Goal: Find specific page/section: Find specific page/section

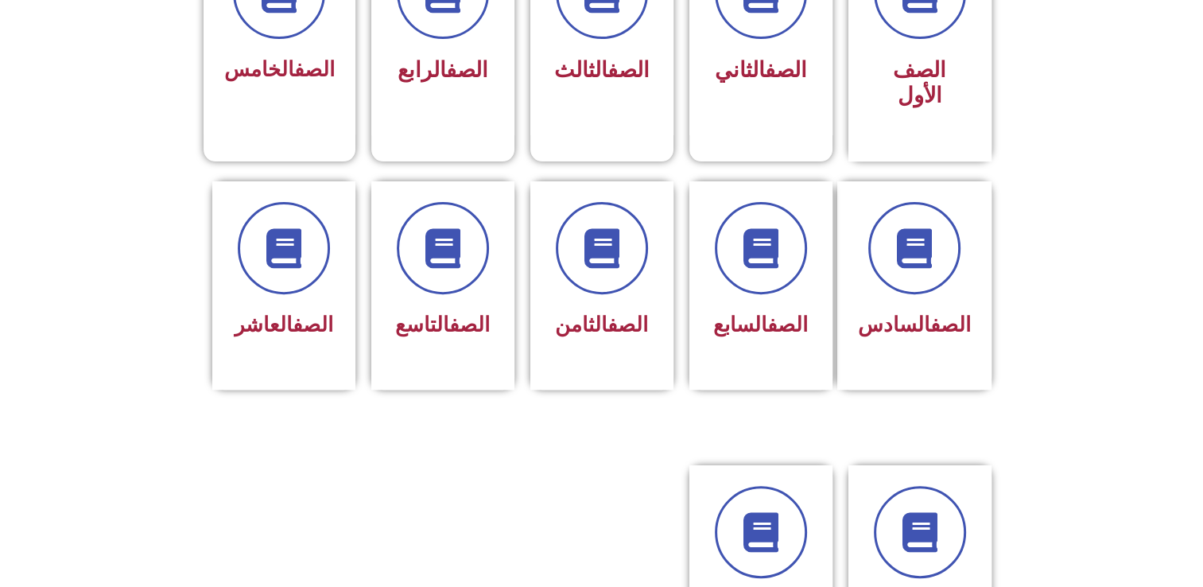
scroll to position [528, 0]
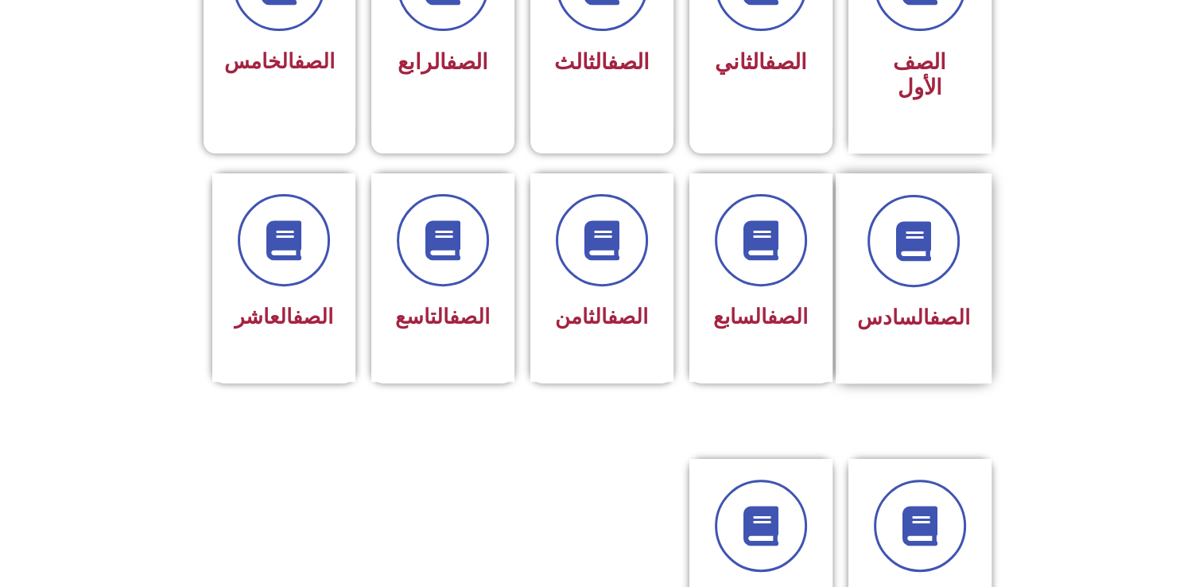
click at [911, 299] on div "الصف السادس" at bounding box center [913, 318] width 113 height 39
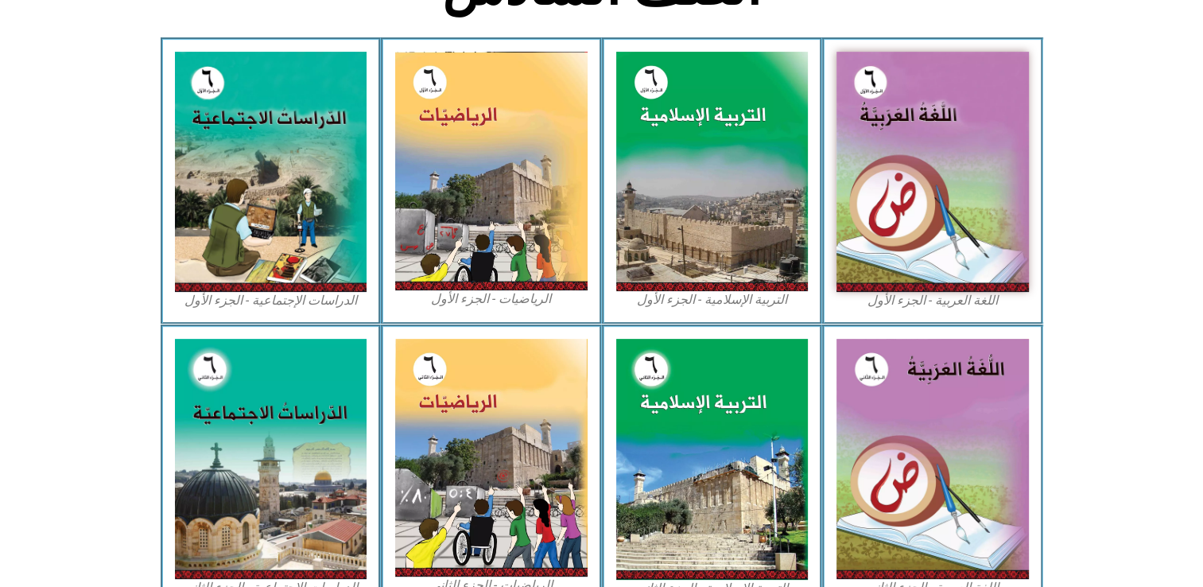
scroll to position [460, 0]
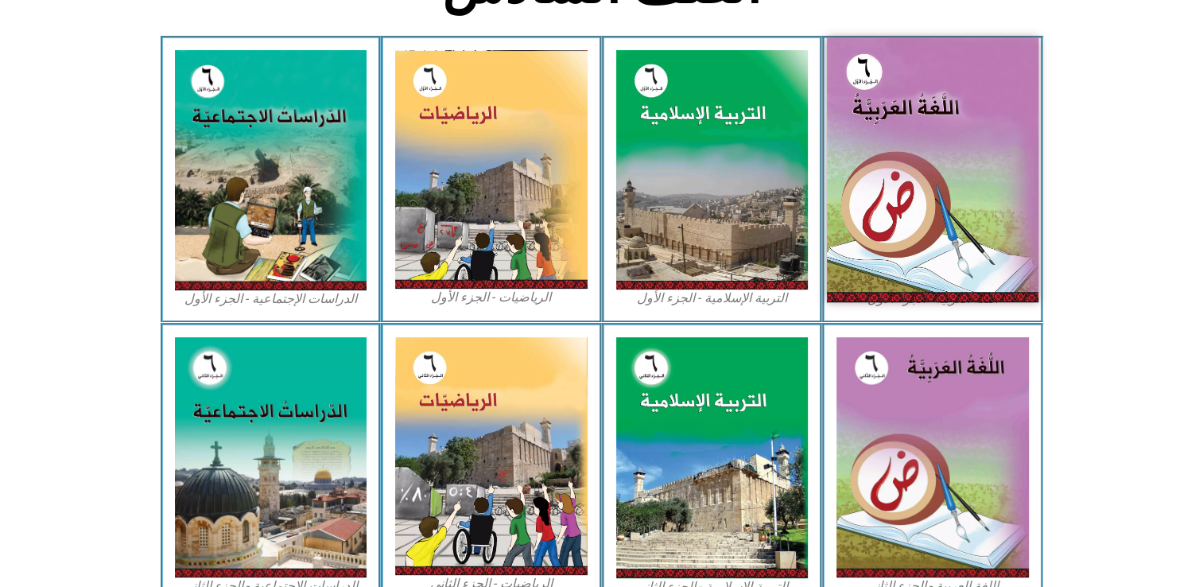
click at [878, 197] on img at bounding box center [933, 170] width 212 height 264
click at [929, 126] on img at bounding box center [933, 170] width 212 height 264
click at [935, 156] on img at bounding box center [933, 170] width 212 height 264
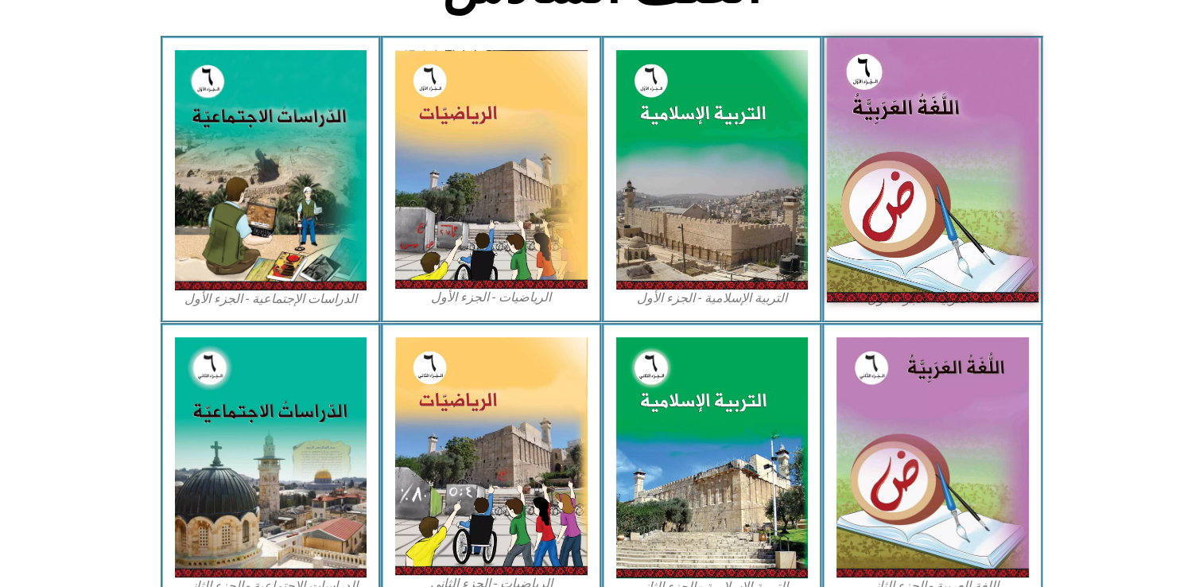
click at [935, 156] on img at bounding box center [933, 170] width 212 height 264
drag, startPoint x: 926, startPoint y: 212, endPoint x: 920, endPoint y: 218, distance: 8.5
click at [926, 212] on img at bounding box center [933, 170] width 212 height 264
click at [920, 219] on img at bounding box center [933, 170] width 212 height 264
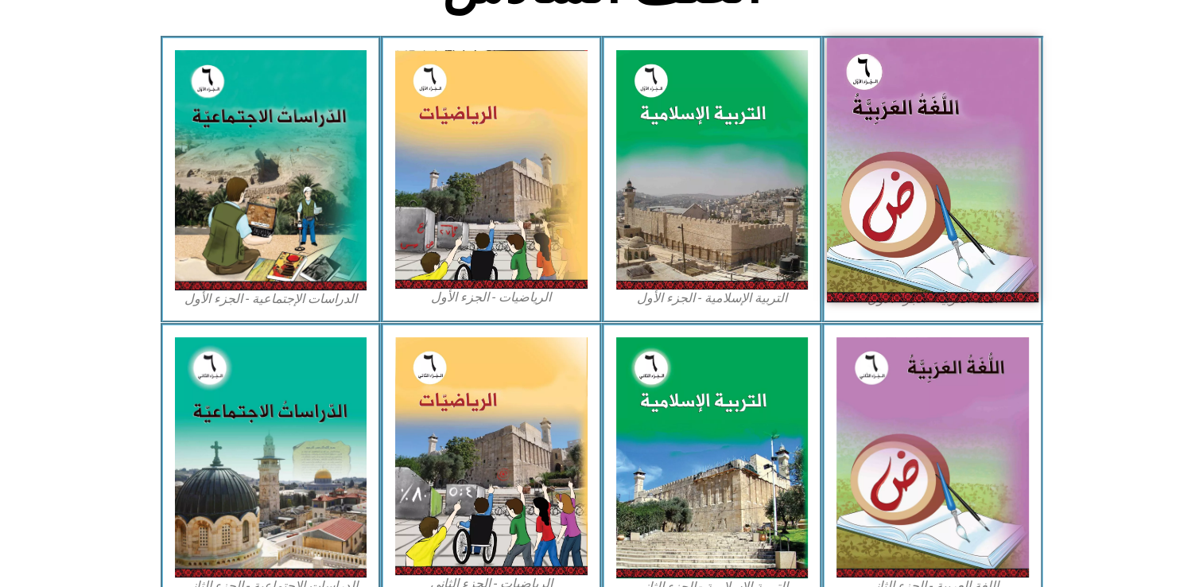
click at [920, 219] on img at bounding box center [933, 170] width 212 height 264
click at [919, 219] on img at bounding box center [933, 170] width 212 height 264
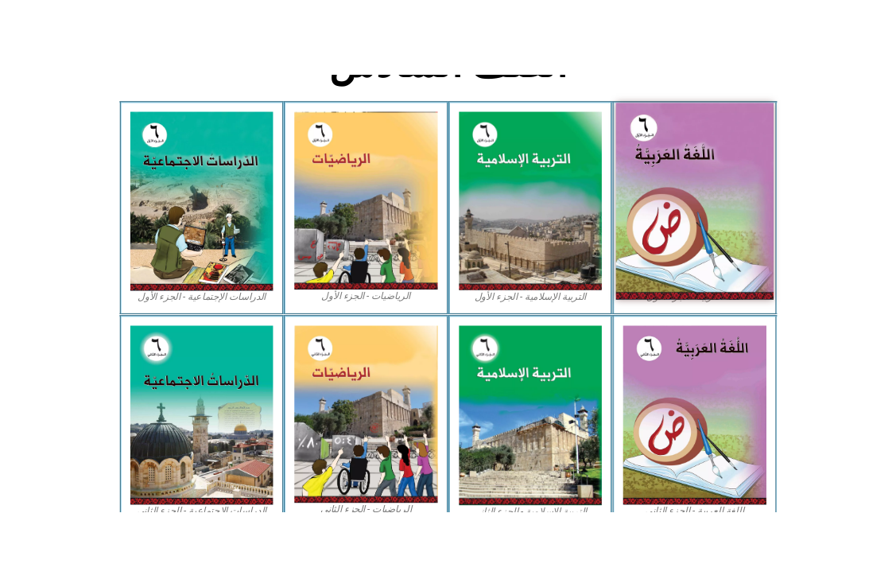
scroll to position [429, 0]
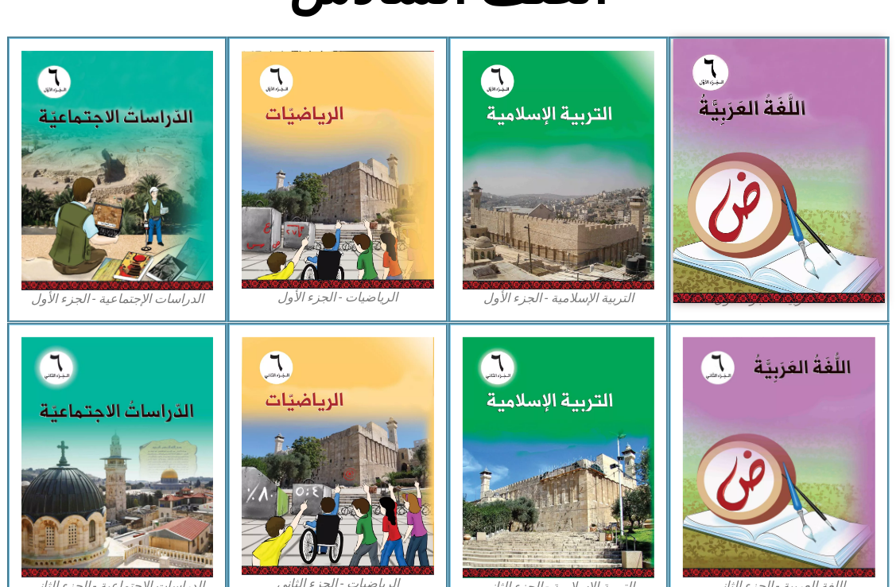
click at [805, 218] on img at bounding box center [780, 171] width 212 height 264
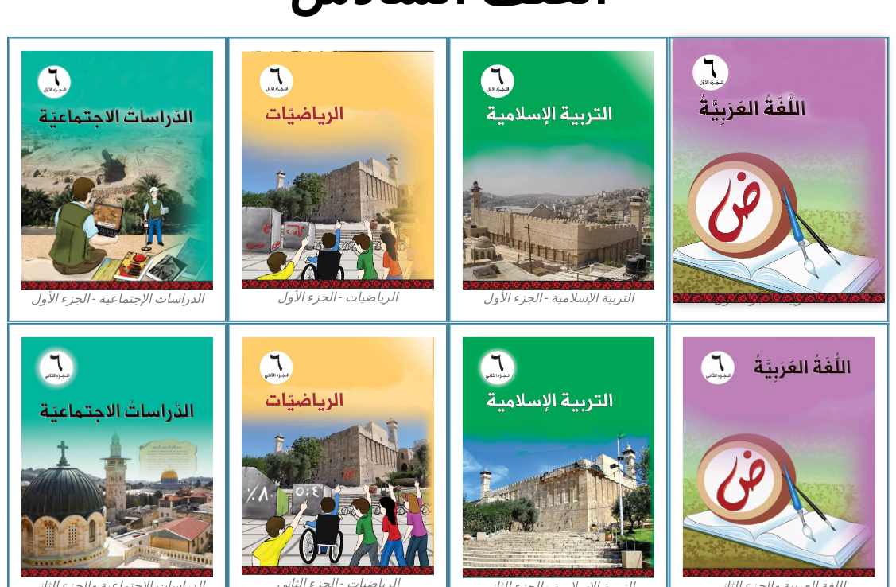
click at [780, 162] on img at bounding box center [780, 171] width 212 height 264
click at [752, 173] on img at bounding box center [780, 171] width 212 height 264
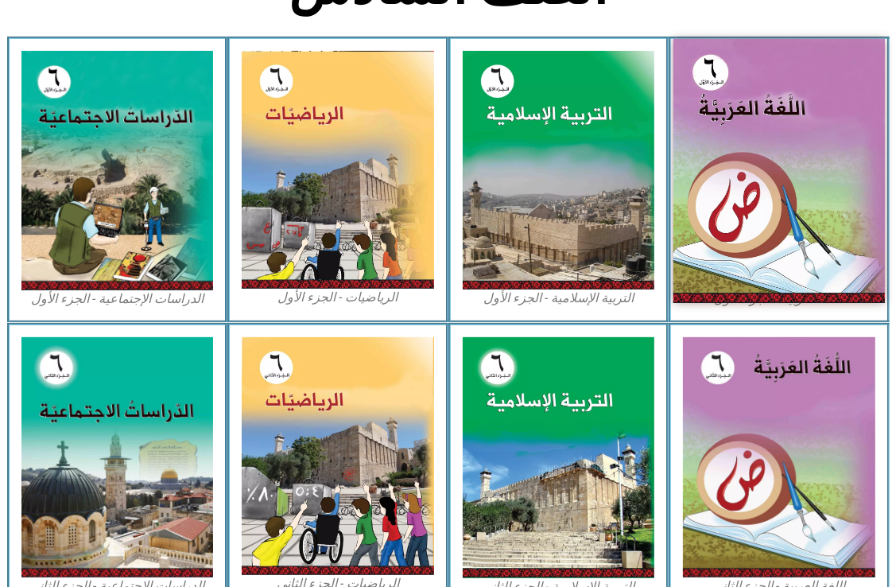
click at [752, 173] on img at bounding box center [780, 171] width 212 height 264
click at [720, 154] on img at bounding box center [780, 171] width 212 height 264
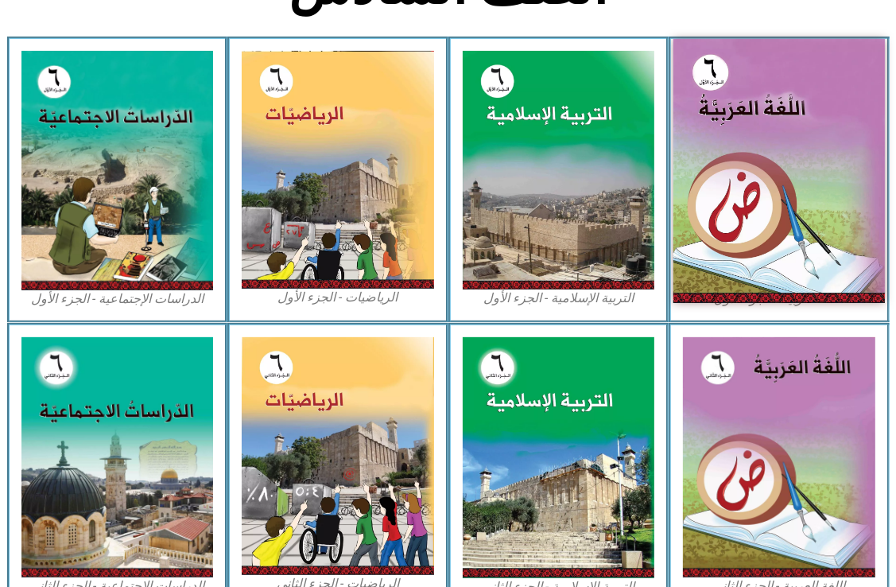
click at [720, 154] on img at bounding box center [780, 171] width 212 height 264
click at [724, 155] on img at bounding box center [780, 171] width 212 height 264
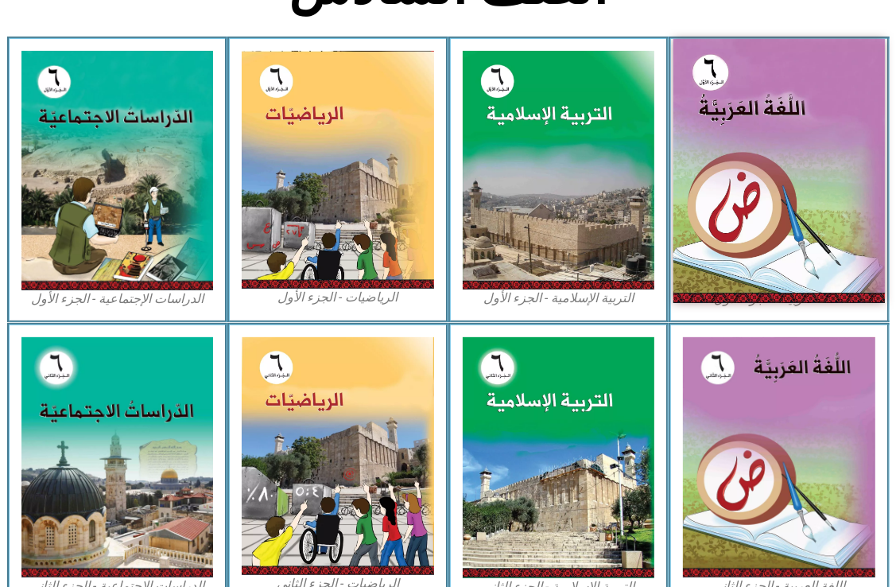
click at [724, 155] on img at bounding box center [780, 171] width 212 height 264
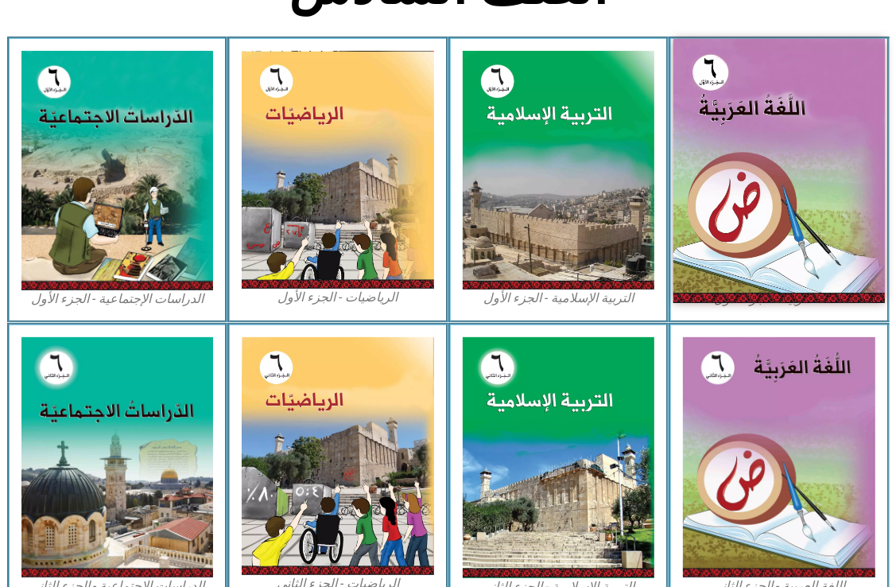
click at [724, 155] on img at bounding box center [780, 171] width 212 height 264
drag, startPoint x: 724, startPoint y: 155, endPoint x: 824, endPoint y: 134, distance: 102.5
drag, startPoint x: 824, startPoint y: 134, endPoint x: 792, endPoint y: 134, distance: 31.8
click at [792, 134] on img at bounding box center [780, 171] width 212 height 264
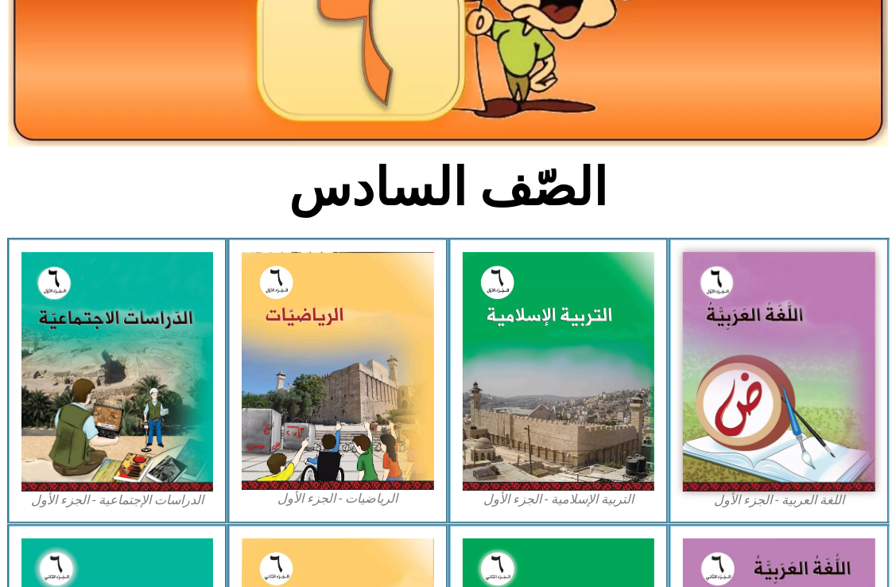
scroll to position [236, 0]
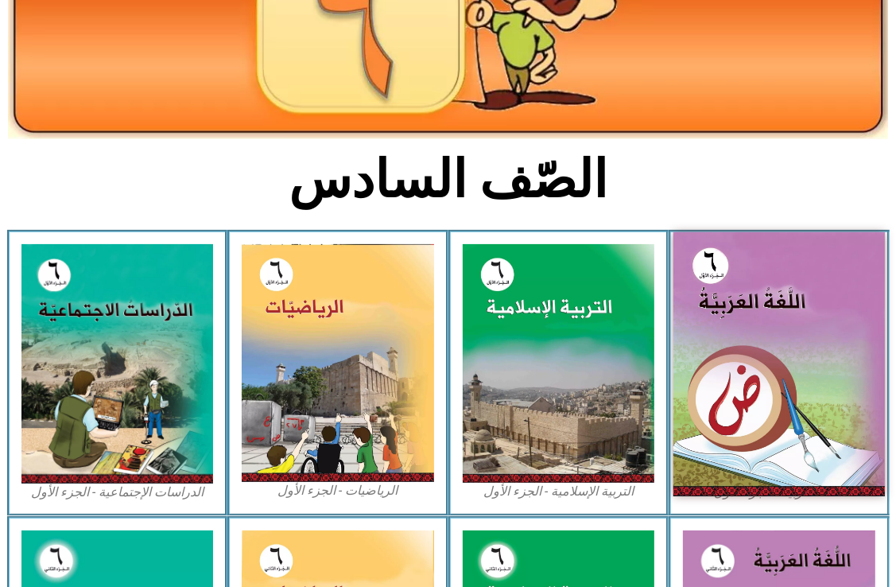
drag, startPoint x: 813, startPoint y: 308, endPoint x: 762, endPoint y: 466, distance: 166.2
click at [762, 466] on img at bounding box center [780, 364] width 212 height 264
click at [825, 437] on img at bounding box center [780, 364] width 212 height 264
click at [877, 462] on img at bounding box center [780, 364] width 212 height 264
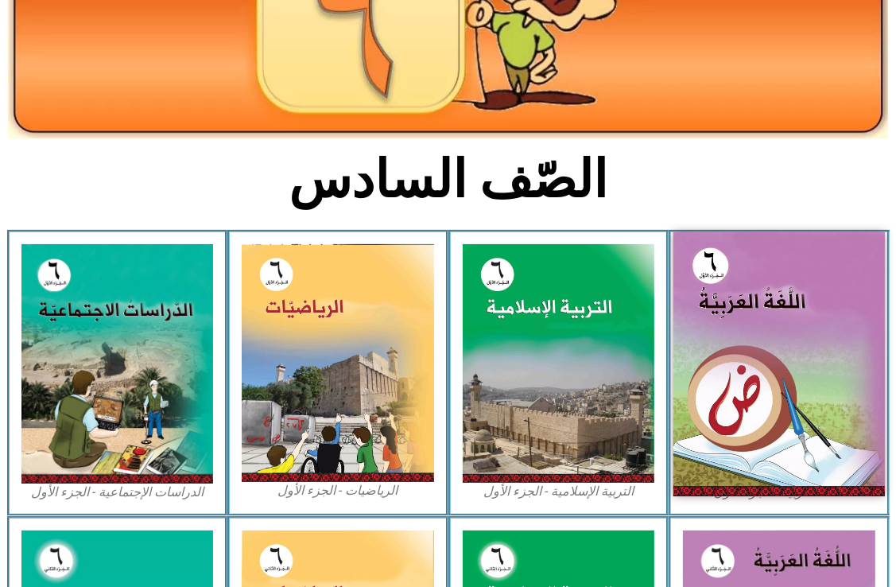
click at [808, 477] on img at bounding box center [780, 364] width 212 height 264
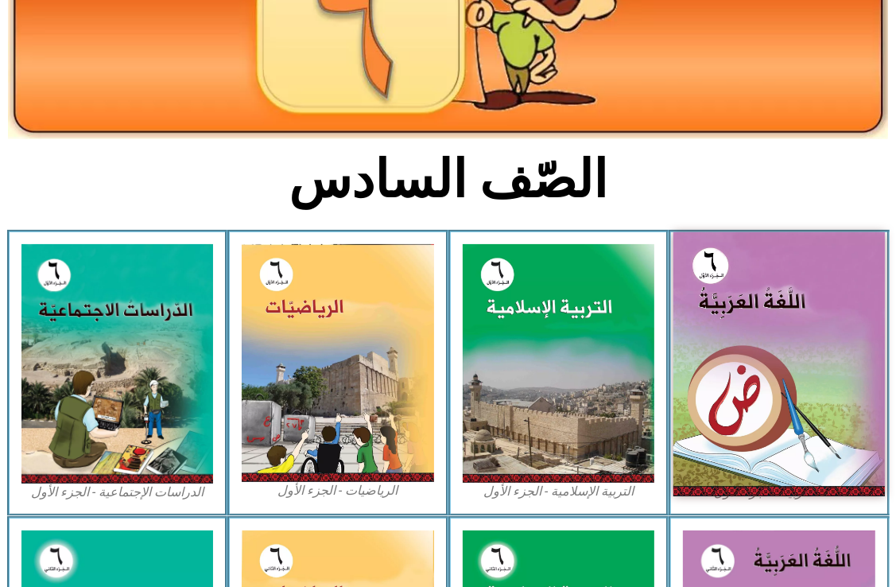
click at [808, 477] on img at bounding box center [780, 364] width 212 height 264
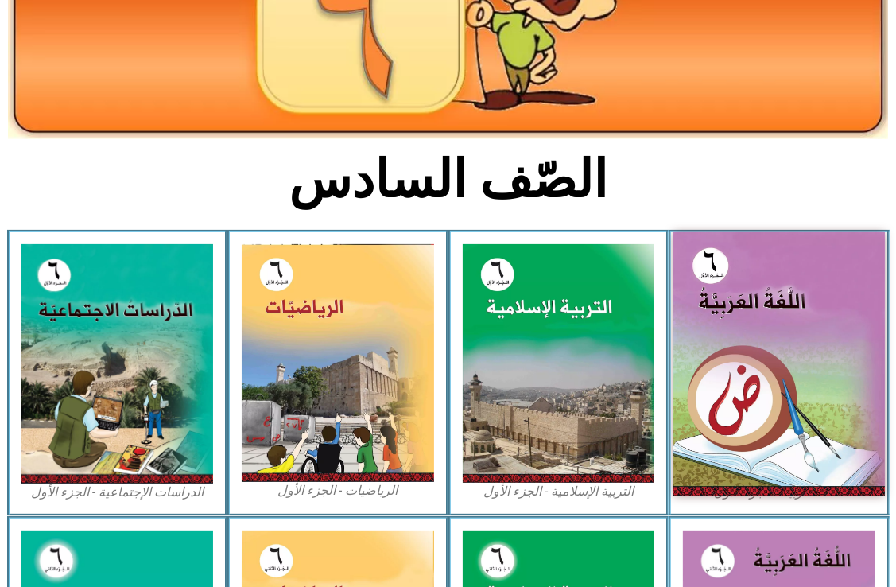
click at [808, 477] on img at bounding box center [780, 364] width 212 height 264
click at [747, 361] on img at bounding box center [780, 364] width 212 height 264
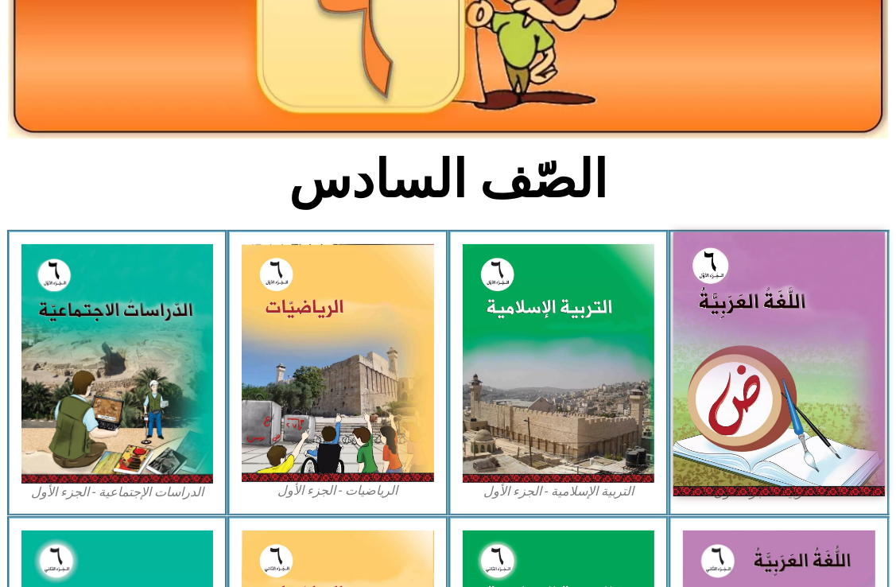
click at [747, 361] on img at bounding box center [780, 364] width 212 height 264
click at [745, 293] on img at bounding box center [780, 364] width 212 height 264
click at [746, 293] on img at bounding box center [780, 364] width 212 height 264
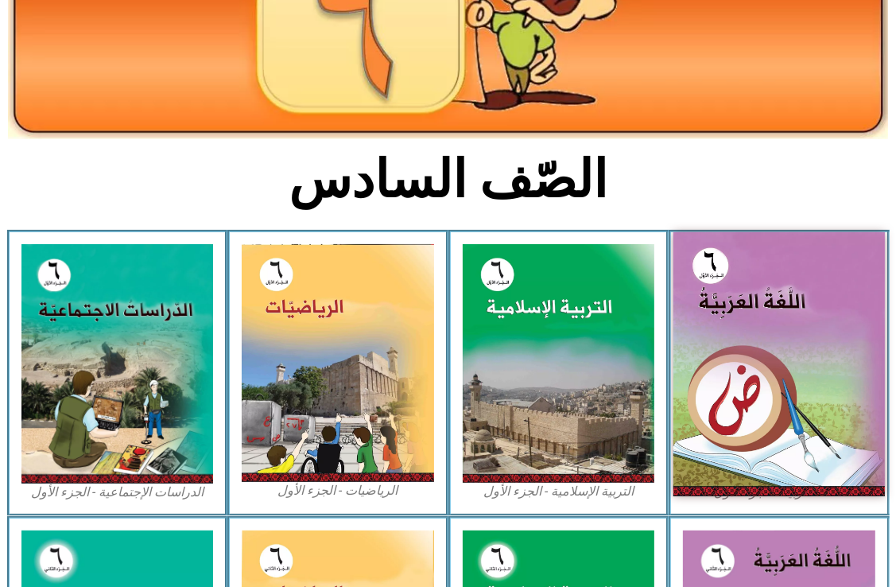
click at [746, 293] on img at bounding box center [780, 364] width 212 height 264
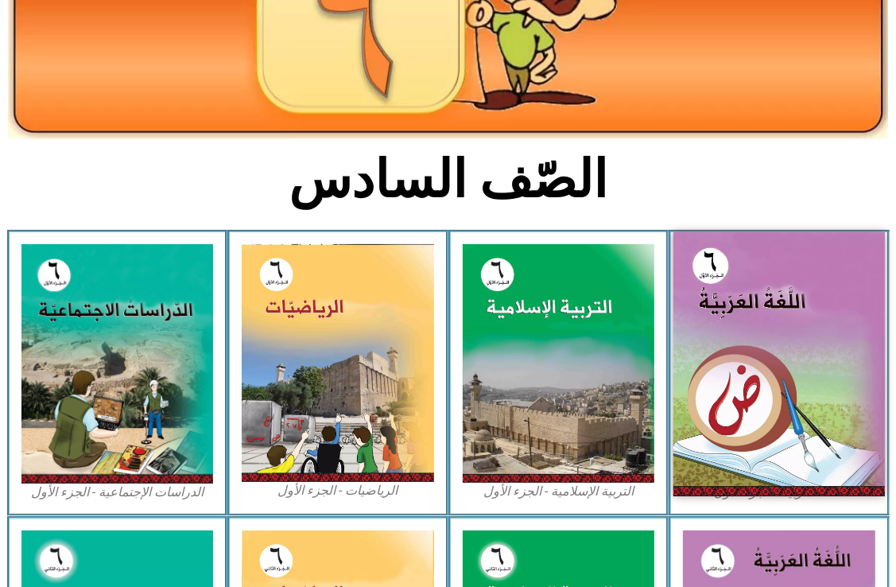
click at [746, 292] on img at bounding box center [780, 364] width 212 height 264
click at [801, 355] on img at bounding box center [780, 364] width 212 height 264
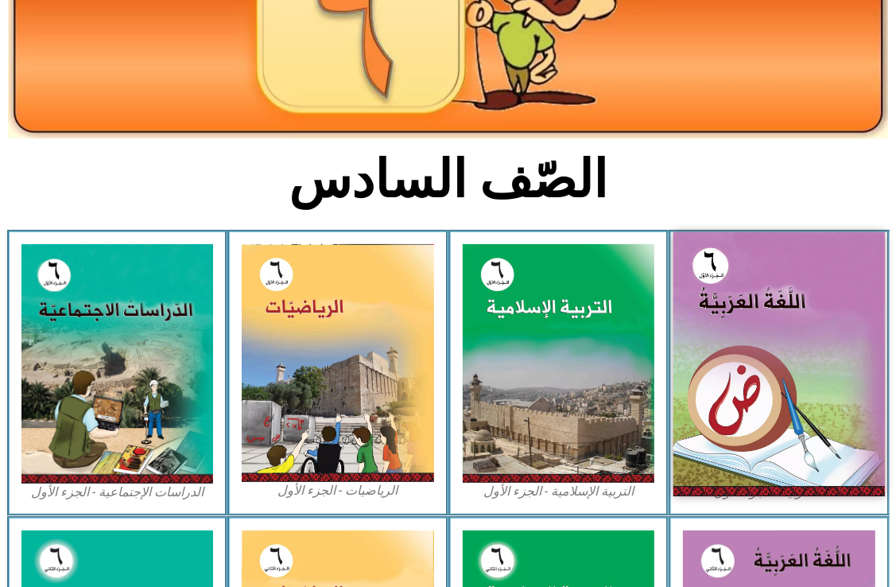
click at [801, 355] on img at bounding box center [780, 364] width 212 height 264
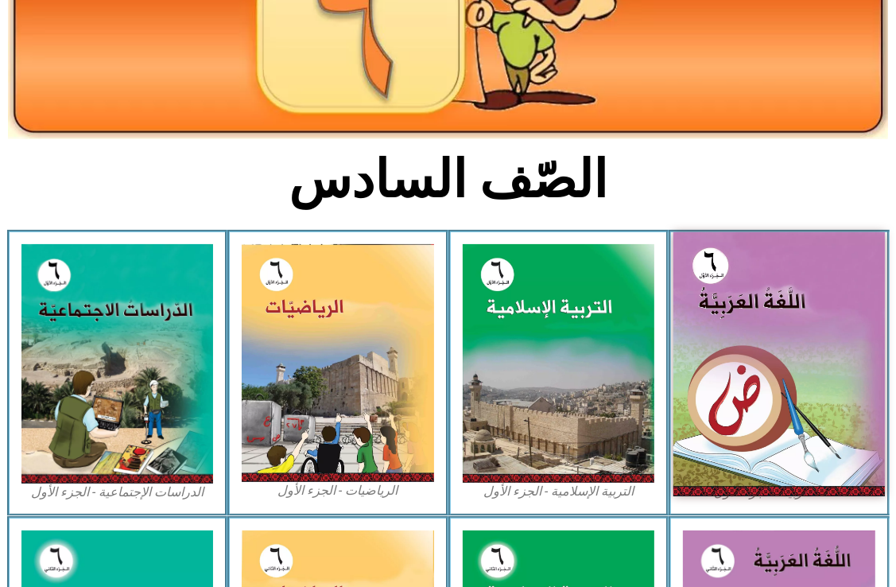
click at [801, 355] on img at bounding box center [780, 364] width 212 height 264
click at [802, 355] on img at bounding box center [780, 364] width 212 height 264
click at [706, 352] on img at bounding box center [780, 364] width 212 height 264
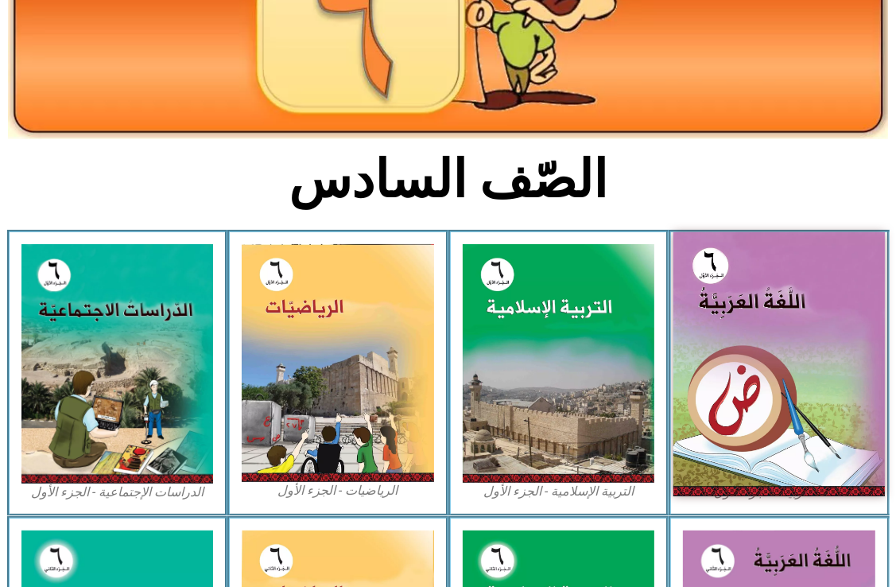
click at [706, 352] on img at bounding box center [780, 364] width 212 height 264
